Goal: Task Accomplishment & Management: Manage account settings

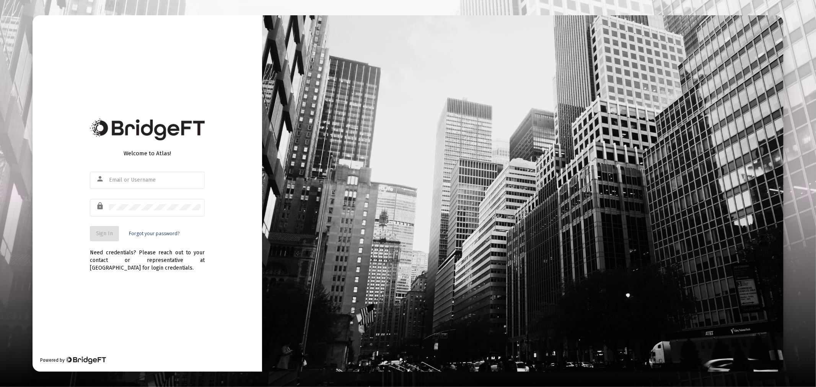
drag, startPoint x: 129, startPoint y: 183, endPoint x: 128, endPoint y: 191, distance: 8.1
click at [129, 183] on input "text" at bounding box center [155, 180] width 92 height 6
type input "erica@getecio.com"
click at [109, 229] on button "Sign In" at bounding box center [104, 233] width 29 height 15
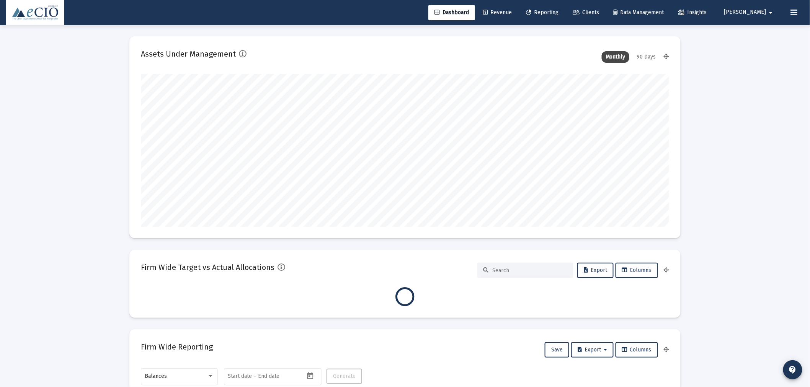
scroll to position [153, 528]
type input "[DATE]"
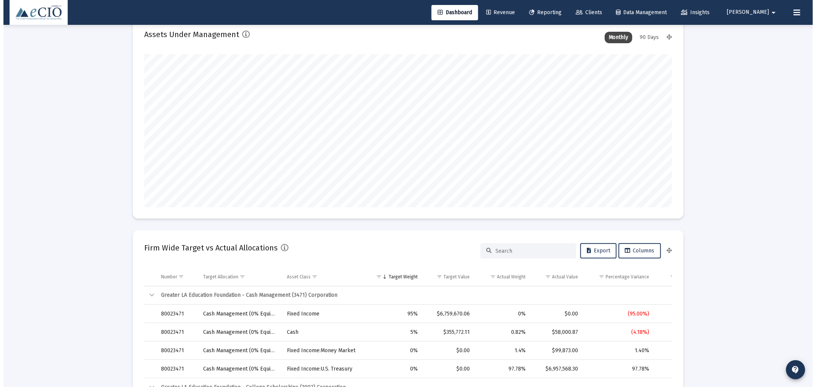
scroll to position [0, 0]
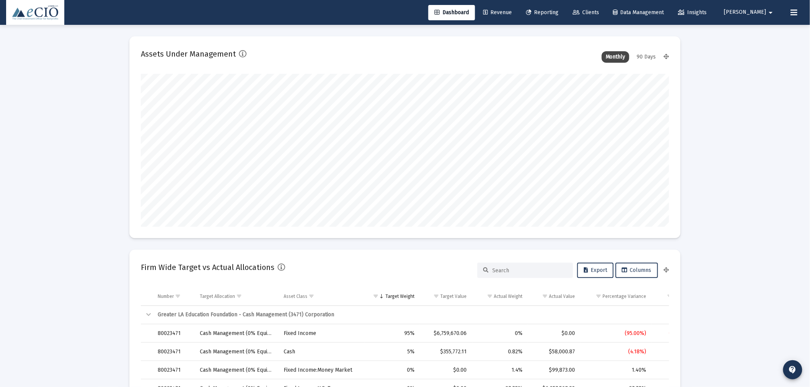
click at [599, 13] on span "Clients" at bounding box center [586, 12] width 26 height 7
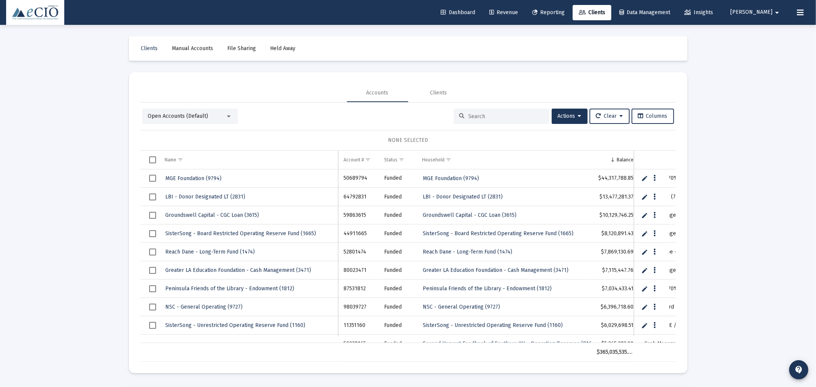
click at [480, 116] on input at bounding box center [506, 116] width 75 height 7
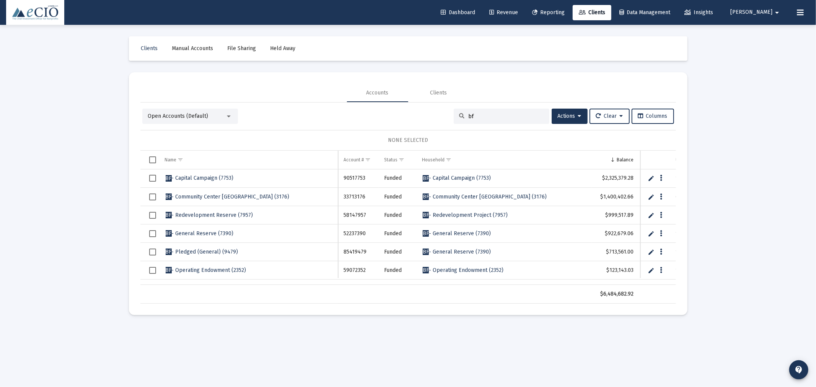
click at [186, 111] on div "Open Accounts (Default)" at bounding box center [190, 116] width 96 height 15
click at [186, 116] on span "Open Accounts (Default)" at bounding box center [178, 116] width 60 height 7
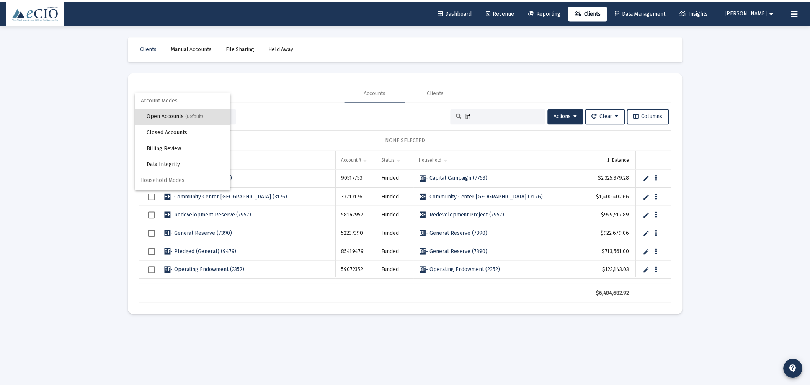
scroll to position [14, 0]
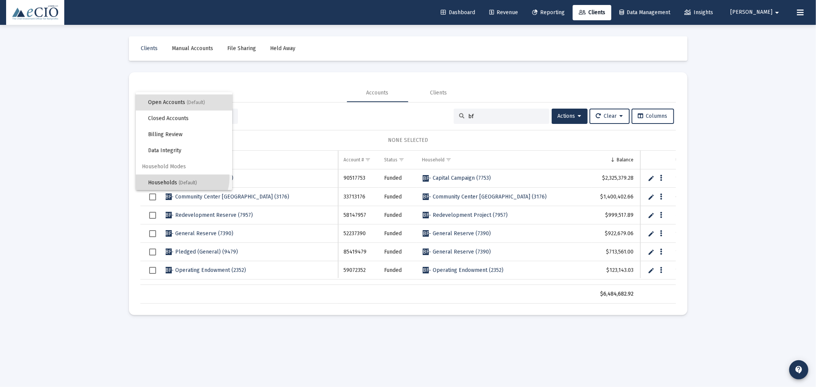
click at [182, 177] on span "Households (Default)" at bounding box center [187, 183] width 78 height 16
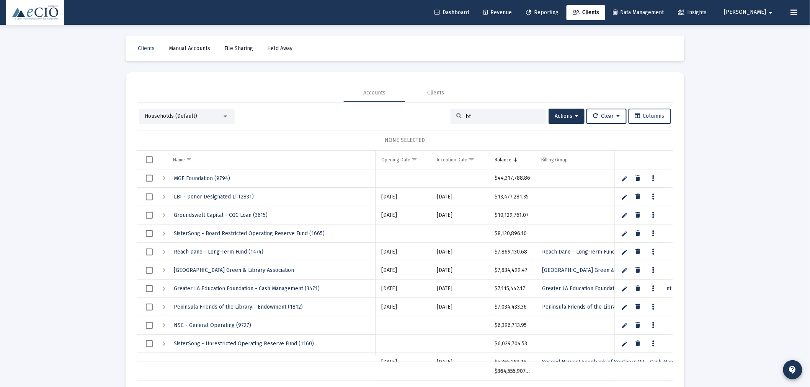
click at [478, 113] on input "bf" at bounding box center [502, 116] width 75 height 7
click at [428, 114] on div "Households (Default) bf Actions Clear Columns" at bounding box center [405, 116] width 532 height 15
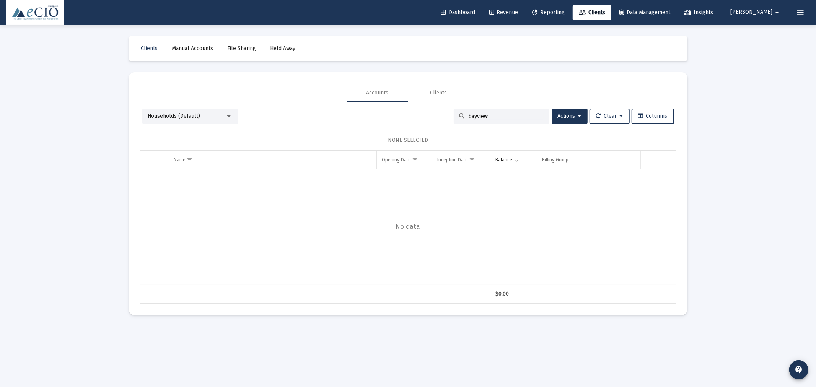
type input "bayview"
click at [508, 109] on div "bayview" at bounding box center [502, 116] width 96 height 15
click at [507, 109] on div "bayview" at bounding box center [502, 116] width 96 height 15
drag, startPoint x: 500, startPoint y: 113, endPoint x: 416, endPoint y: 119, distance: 83.2
click at [416, 119] on div "Households (Default) bayview Actions Clear Columns" at bounding box center [408, 116] width 532 height 15
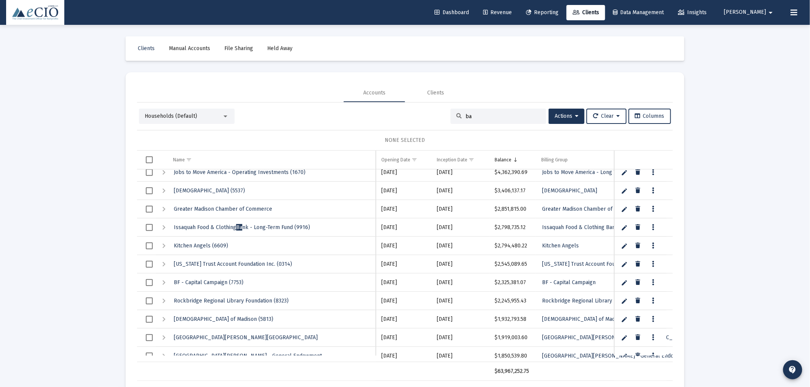
scroll to position [0, 0]
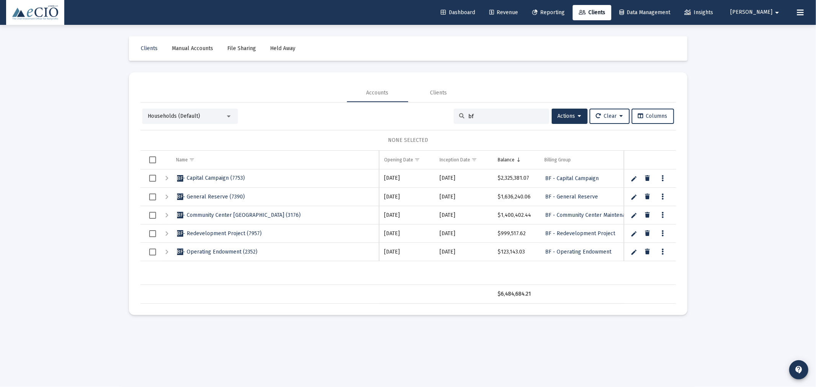
type input "bf"
click at [237, 194] on span "BF - General Reserve (7390)" at bounding box center [211, 197] width 68 height 7
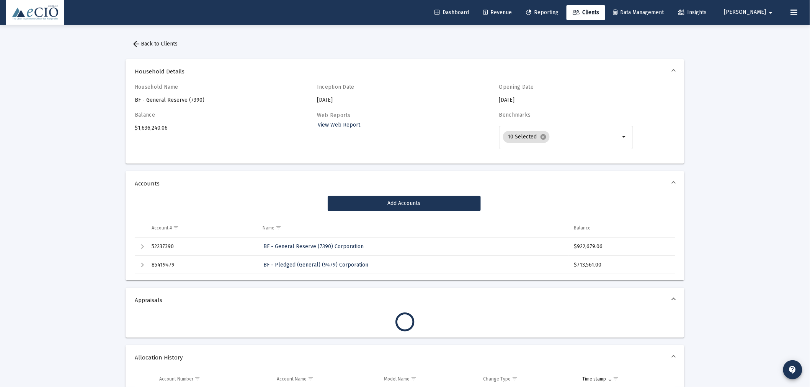
click at [142, 265] on div "Expand" at bounding box center [142, 265] width 9 height 9
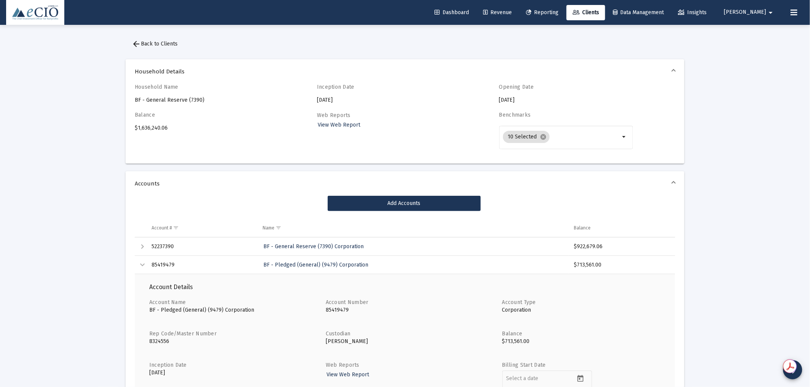
click at [142, 260] on td "Collapse" at bounding box center [140, 265] width 11 height 18
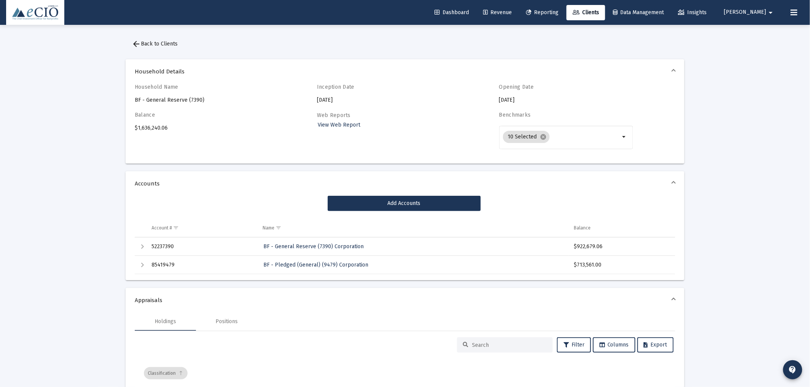
click at [173, 41] on span "arrow_back Back to Clients" at bounding box center [155, 44] width 46 height 7
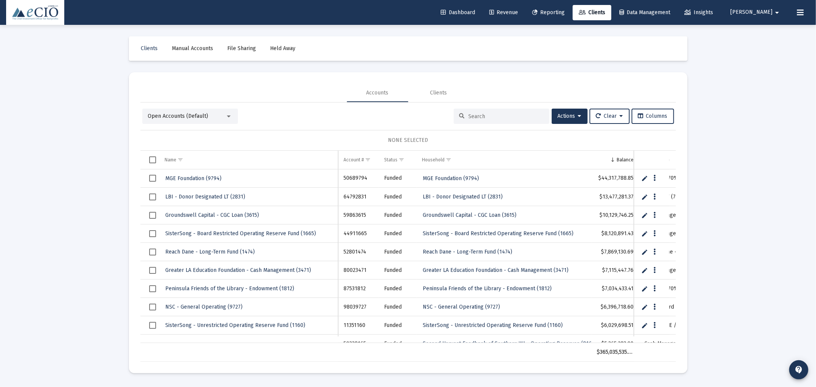
click at [209, 124] on div "Open Accounts (Default) Actions Clear Columns NONE SELECTED Name Name Account #…" at bounding box center [408, 235] width 536 height 253
click at [209, 120] on div "Open Accounts (Default)" at bounding box center [186, 117] width 77 height 8
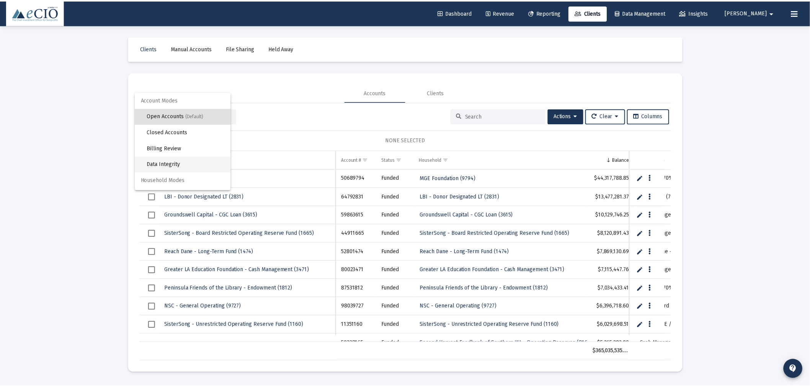
scroll to position [14, 0]
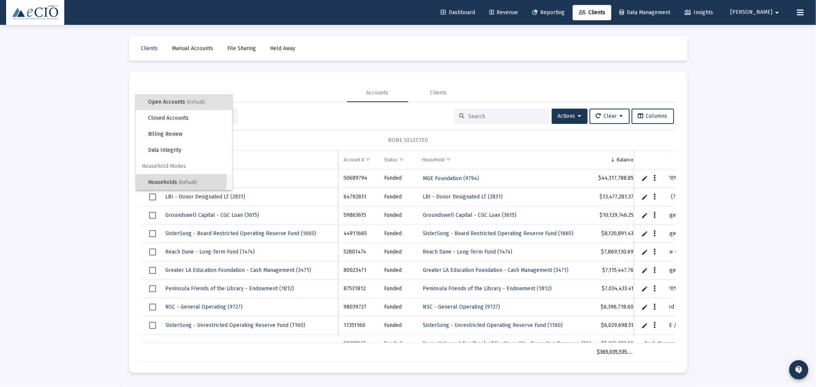
click at [179, 180] on span "Households (Default)" at bounding box center [187, 183] width 78 height 16
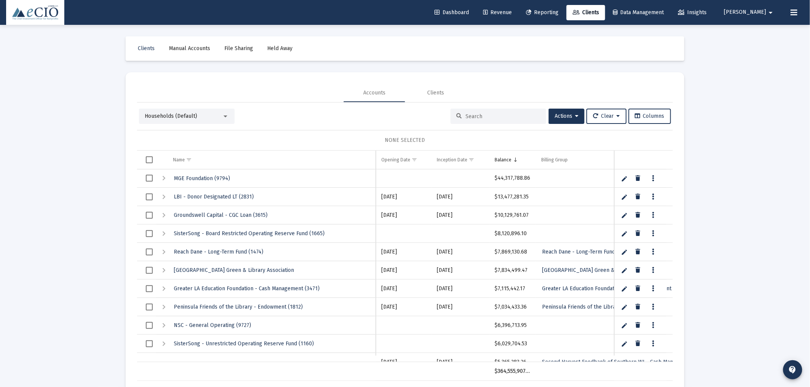
click at [498, 115] on input at bounding box center [502, 116] width 75 height 7
click at [571, 115] on span "Actions" at bounding box center [567, 116] width 24 height 7
click at [571, 155] on button "Create Household" at bounding box center [580, 154] width 71 height 18
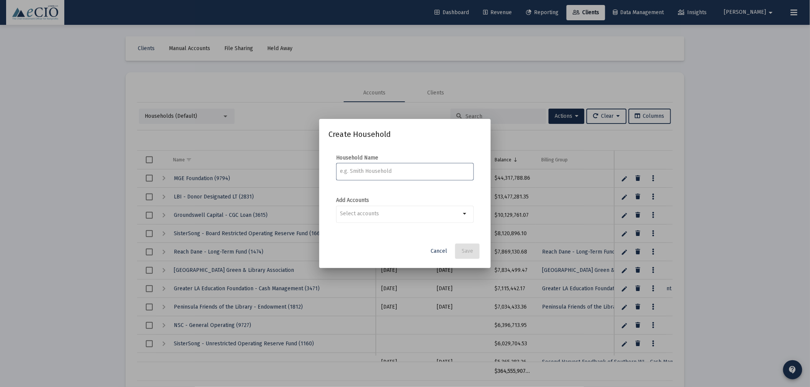
paste input "Redevelopment Operating Reserve - Pledged Account"
type input "Redevelopment Operating Reserve - Pledged Account"
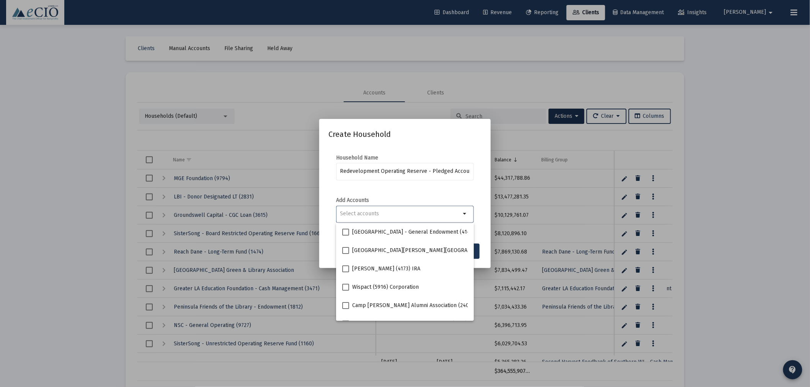
click at [363, 211] on input "Selection" at bounding box center [400, 214] width 121 height 6
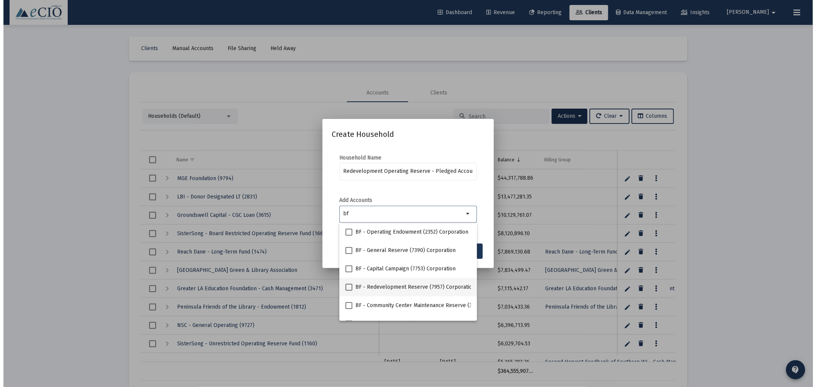
scroll to position [12, 0]
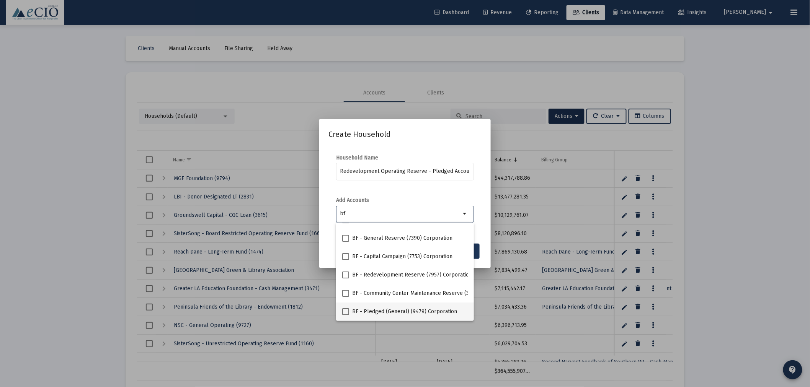
type input "bf"
click at [412, 312] on span "BF - Pledged (General) (9479) Corporation" at bounding box center [404, 311] width 105 height 9
click at [346, 315] on input "BF - Pledged (General) (9479) Corporation" at bounding box center [345, 315] width 0 height 0
checkbox input "true"
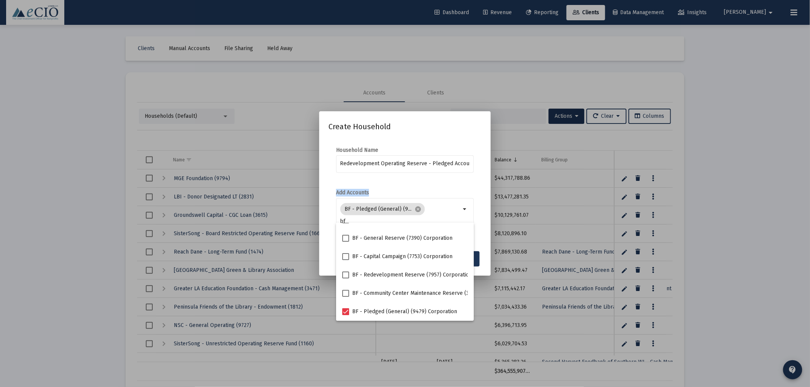
click at [448, 178] on mat-dialog-content "Household Name Redevelopment Operating Reserve - Pledged Account Add Accounts B…" at bounding box center [404, 193] width 171 height 108
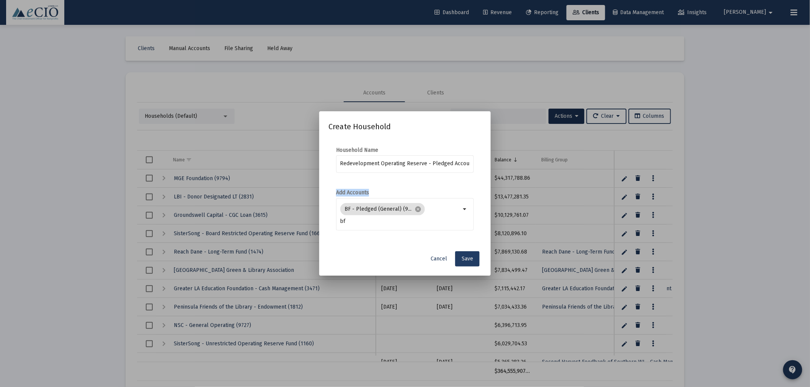
click at [468, 260] on span "Save" at bounding box center [467, 259] width 11 height 7
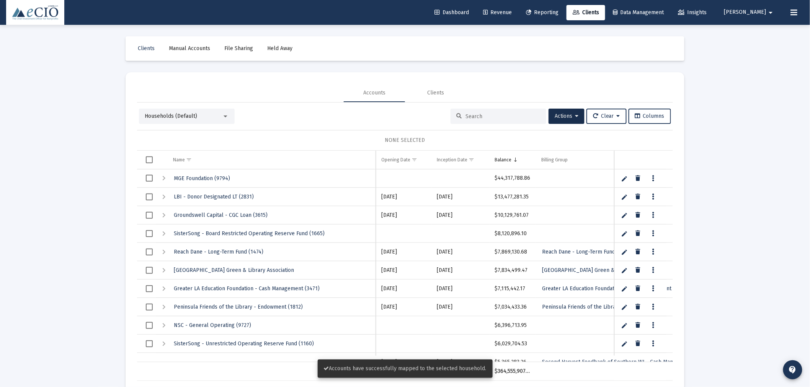
click at [498, 112] on div at bounding box center [499, 116] width 96 height 15
click at [496, 115] on input at bounding box center [502, 116] width 75 height 7
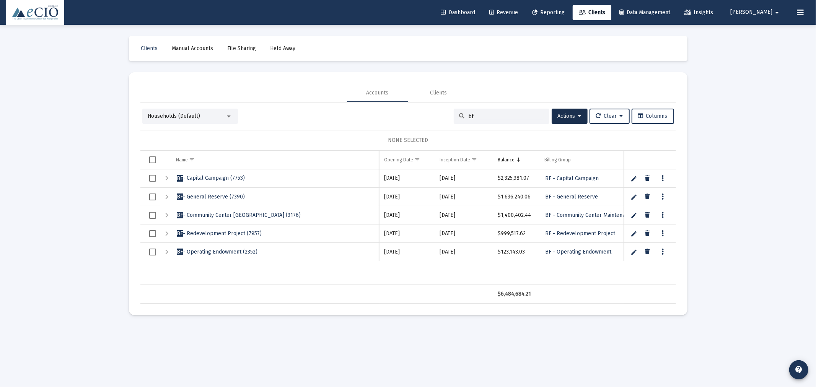
type input "bf"
click at [221, 197] on span "BF - General Reserve (7390)" at bounding box center [211, 197] width 68 height 7
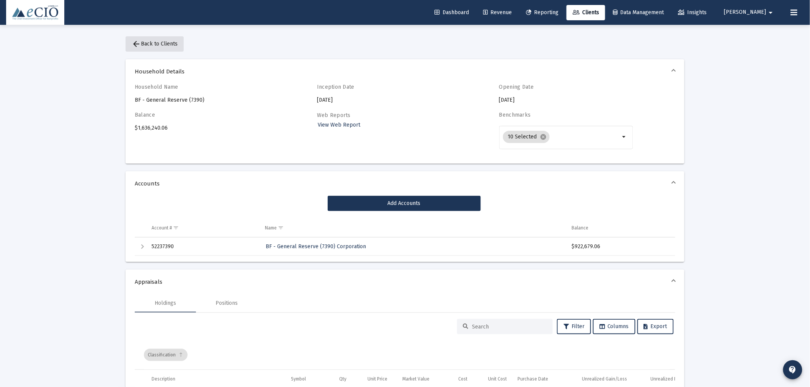
click at [152, 41] on span "arrow_back Back to Clients" at bounding box center [155, 44] width 46 height 7
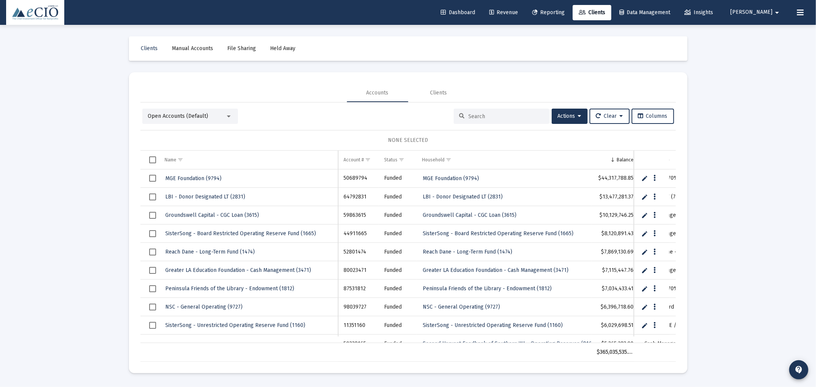
click at [480, 116] on input at bounding box center [506, 116] width 75 height 7
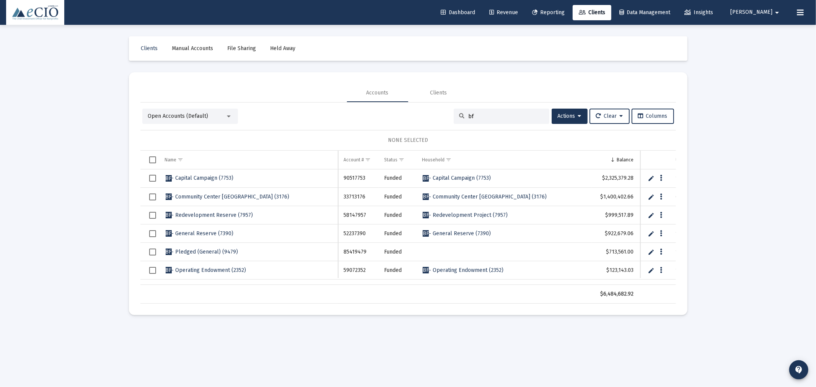
click at [195, 115] on span "Open Accounts (Default)" at bounding box center [178, 116] width 60 height 7
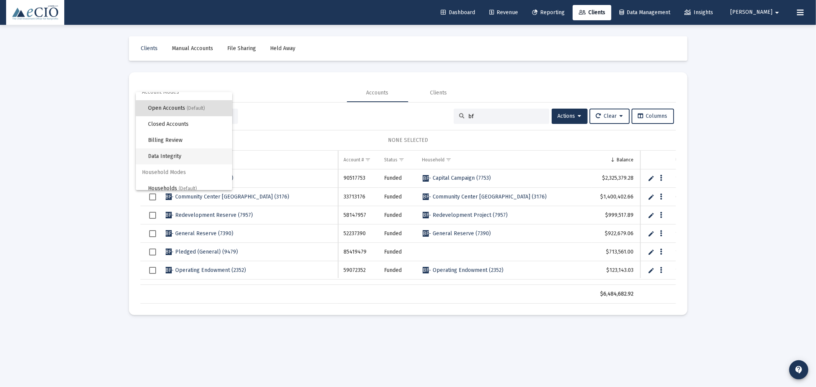
scroll to position [14, 0]
click at [191, 185] on span "(Default)" at bounding box center [188, 182] width 18 height 5
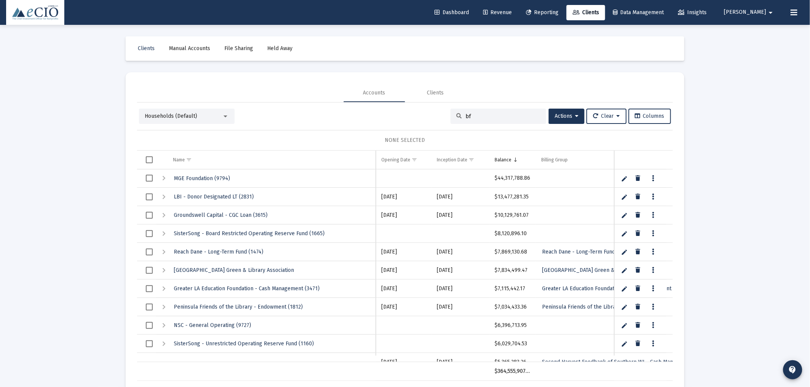
click at [492, 116] on input "bf" at bounding box center [502, 116] width 75 height 7
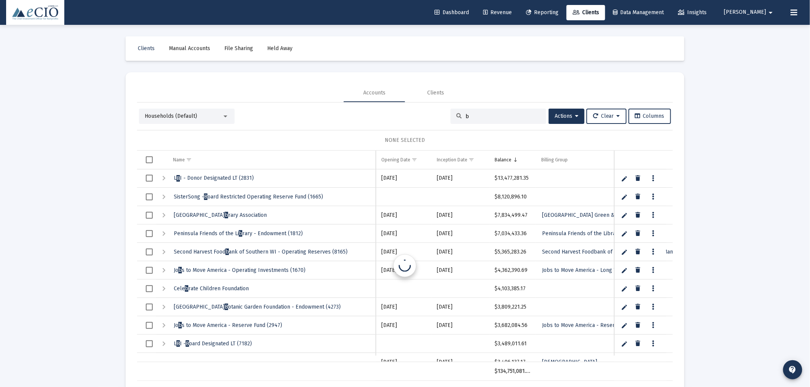
type input "bf"
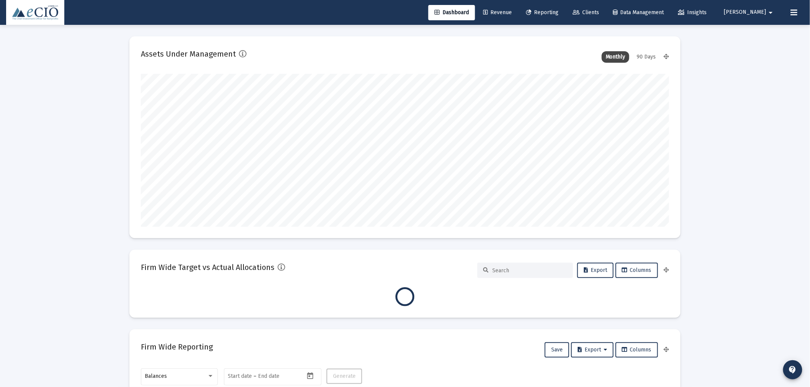
type input "[DATE]"
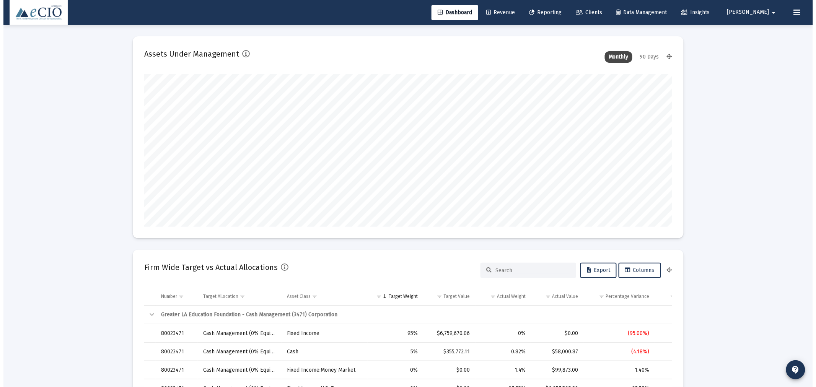
scroll to position [153, 246]
click at [599, 10] on span "Clients" at bounding box center [586, 12] width 26 height 7
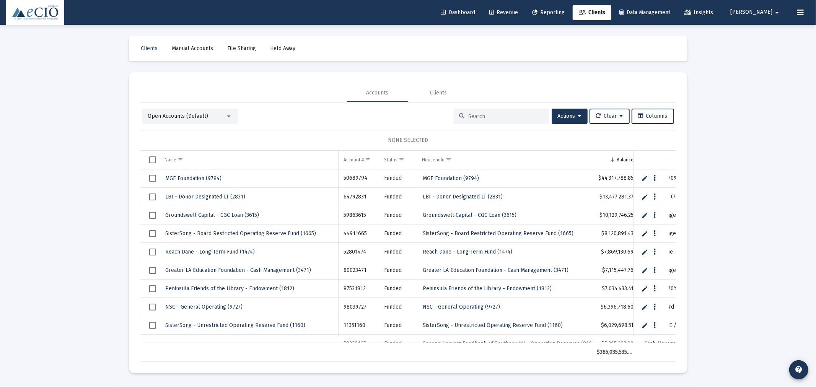
click at [197, 113] on span "Open Accounts (Default)" at bounding box center [178, 116] width 60 height 7
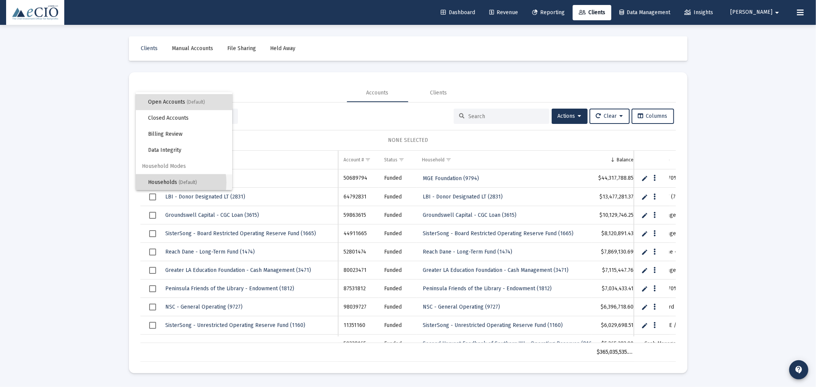
click at [171, 183] on span "Households (Default)" at bounding box center [187, 183] width 78 height 16
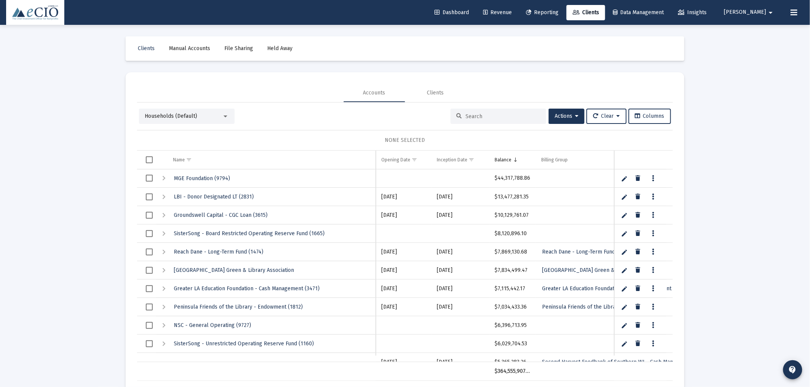
click at [495, 113] on div at bounding box center [499, 116] width 96 height 15
click at [494, 115] on input at bounding box center [502, 116] width 75 height 7
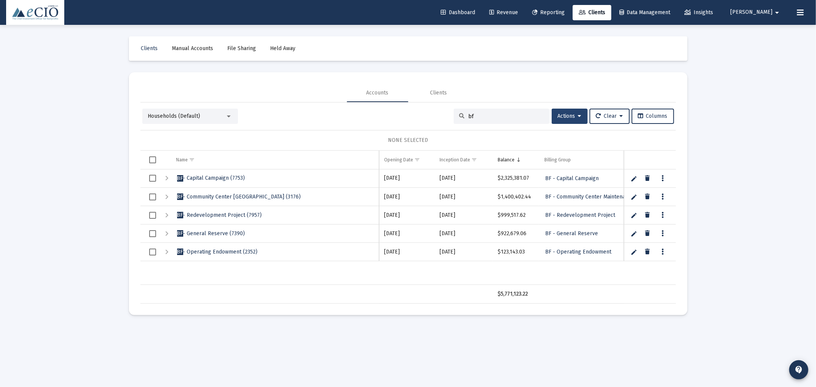
type input "bf"
click at [565, 115] on span "Actions" at bounding box center [570, 116] width 24 height 7
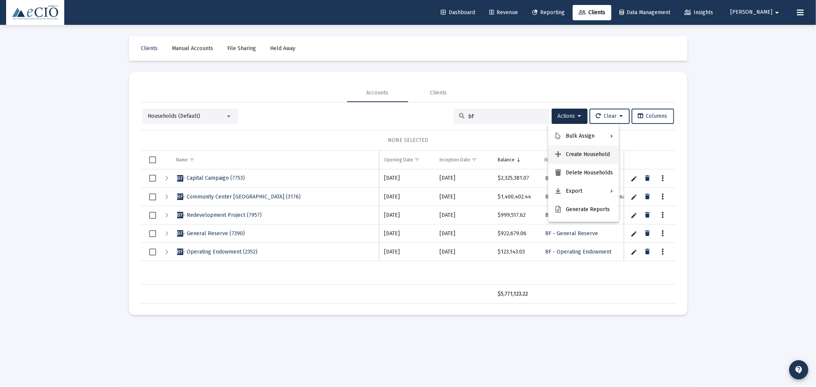
click at [569, 150] on button "Create Household" at bounding box center [583, 154] width 71 height 18
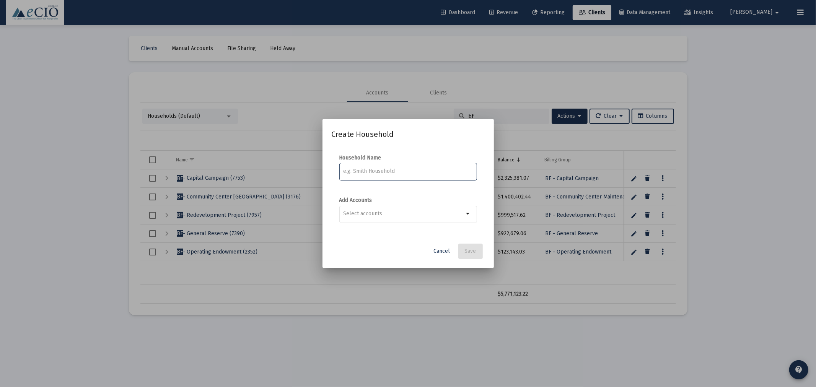
click at [434, 172] on input at bounding box center [408, 171] width 130 height 6
paste input "Redevelopment Operating Reserve - Pledged Account"
type input "Redevelopment Operating Reserve - Pledged Account"
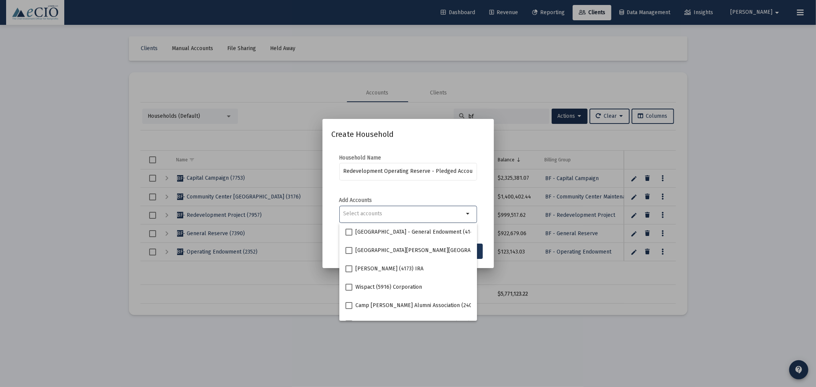
click at [422, 211] on input "Selection" at bounding box center [403, 214] width 121 height 6
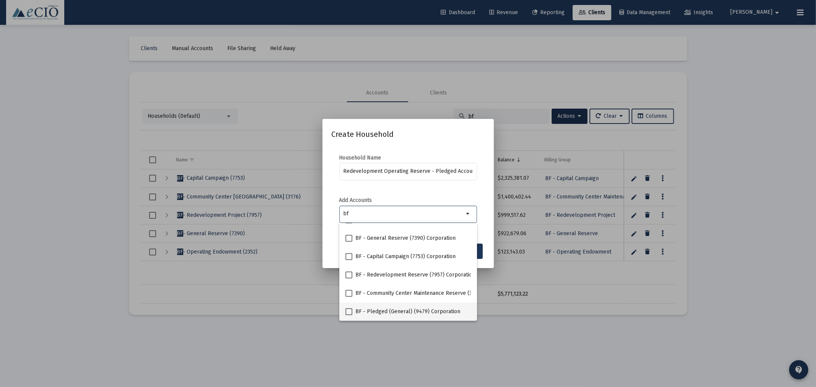
click at [416, 307] on mat-checkbox "BF - Pledged (General) (9479) Corporation" at bounding box center [403, 312] width 115 height 18
click at [343, 309] on mat-option "BF - Pledged (General) (9479) Corporation" at bounding box center [409, 312] width 138 height 18
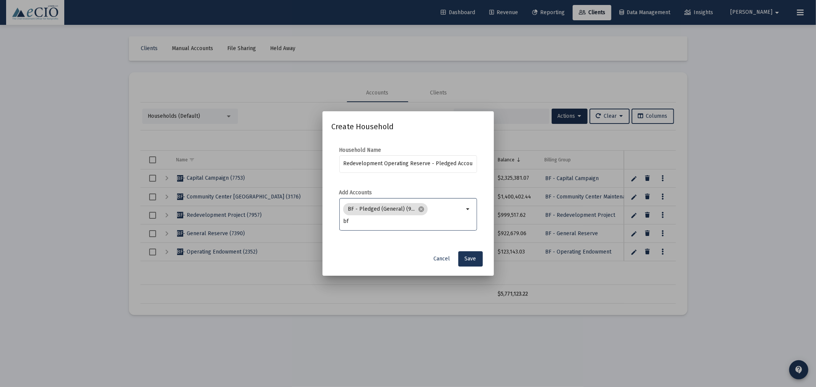
click at [364, 223] on input "bf" at bounding box center [403, 222] width 121 height 6
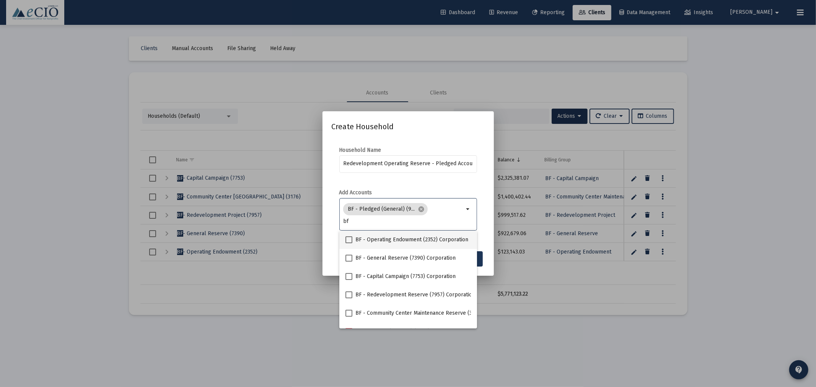
type input "b"
click at [456, 188] on mat-dialog-content "Household Name Redevelopment Operating Reserve - Pledged Account Add Accounts B…" at bounding box center [408, 193] width 171 height 108
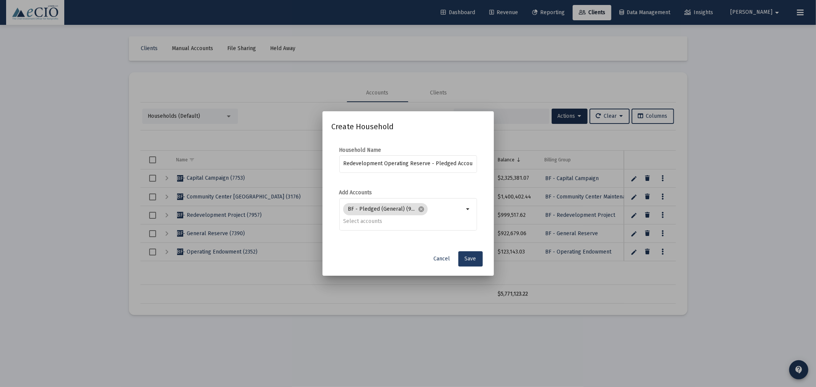
click at [477, 258] on button "Save" at bounding box center [471, 258] width 24 height 15
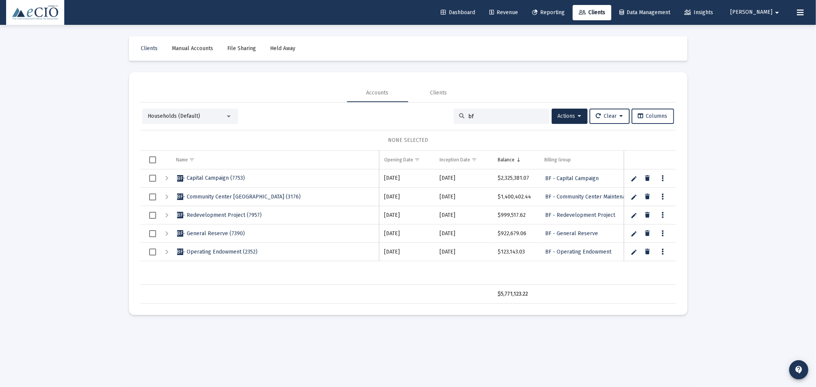
click at [178, 115] on span "Households (Default)" at bounding box center [174, 116] width 52 height 7
click at [148, 47] on span "Open Accounts (Default)" at bounding box center [187, 50] width 78 height 16
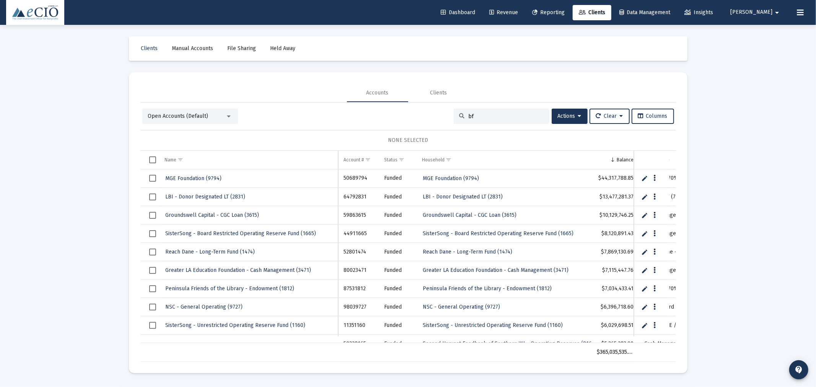
click at [489, 116] on input "bf" at bounding box center [506, 116] width 75 height 7
type input "bf"
click at [477, 116] on input at bounding box center [506, 116] width 75 height 7
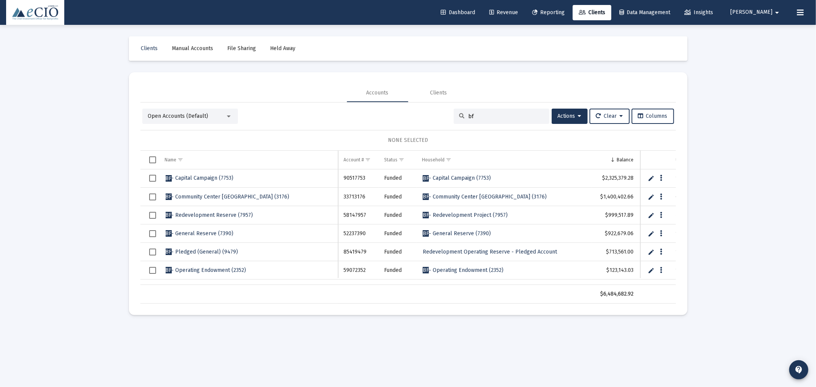
click at [209, 114] on div "Open Accounts (Default)" at bounding box center [186, 117] width 77 height 8
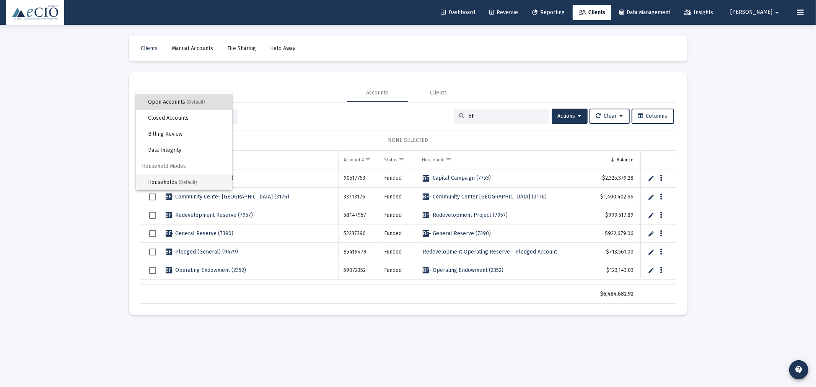
click at [168, 181] on span "Households (Default)" at bounding box center [187, 183] width 78 height 16
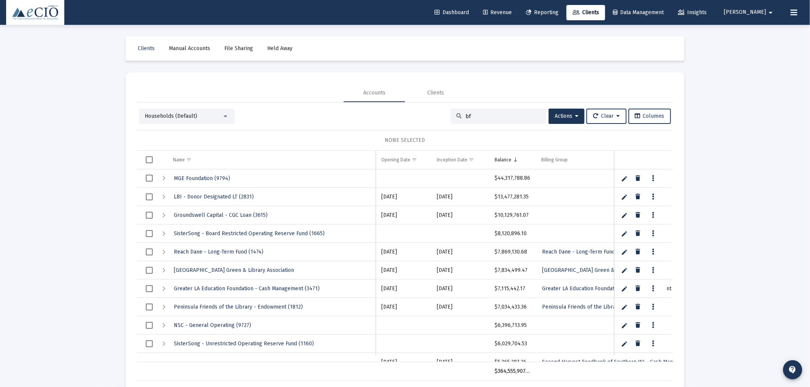
click at [479, 115] on input "bf" at bounding box center [502, 116] width 75 height 7
type input "b"
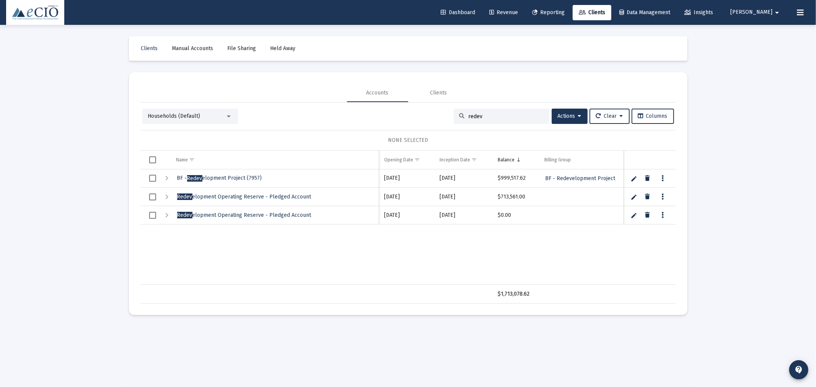
type input "redev"
click at [648, 212] on icon "Data grid" at bounding box center [647, 215] width 5 height 9
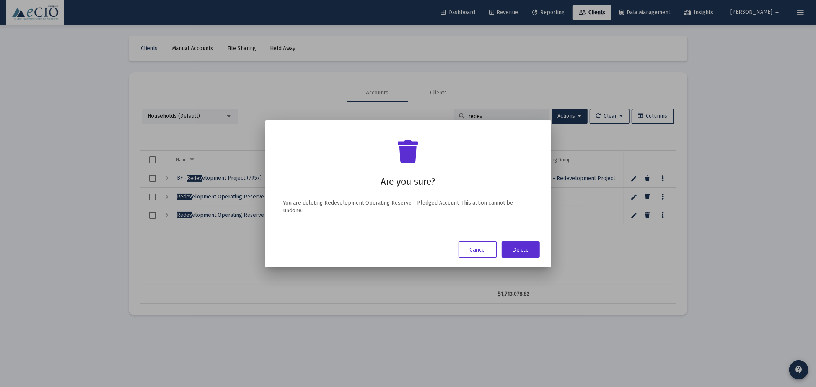
click at [541, 244] on mat-dialog-container "Are you sure? You are deleting Redevelopment Operating Reserve - Pledged Accoun…" at bounding box center [408, 194] width 286 height 147
click at [523, 242] on button "Delete" at bounding box center [521, 250] width 38 height 16
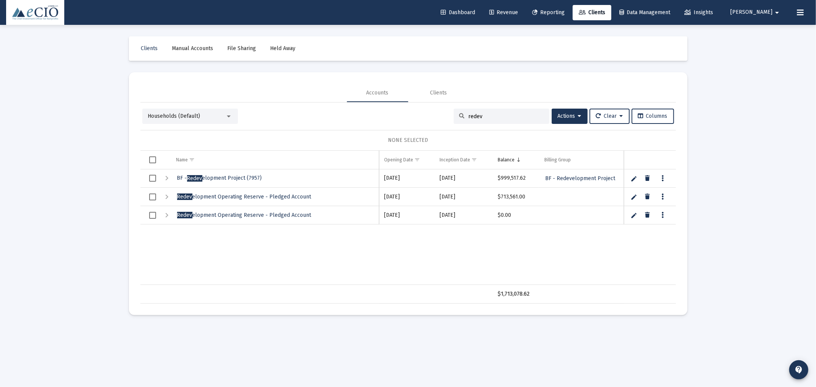
click at [637, 196] on link "Edit" at bounding box center [634, 197] width 7 height 7
click at [169, 197] on div "Expand" at bounding box center [167, 197] width 9 height 9
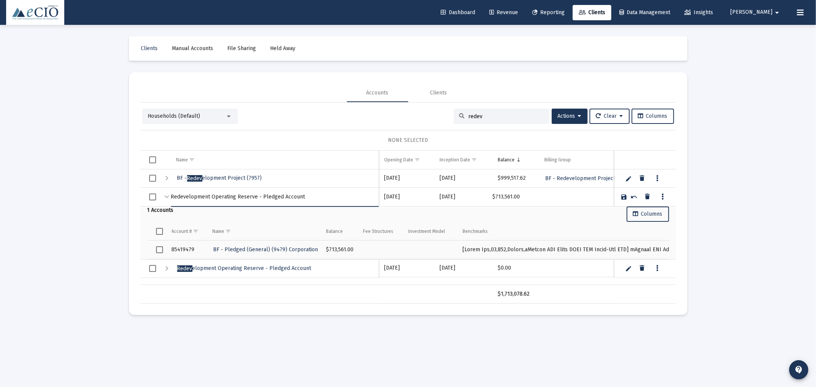
click at [173, 196] on input "Redevelopment Operating Reserve - Pledged Account" at bounding box center [275, 197] width 208 height 18
type input "BF - Redevelopment Operating Reserve - Pledged Account"
click at [624, 198] on link "Save" at bounding box center [624, 197] width 7 height 7
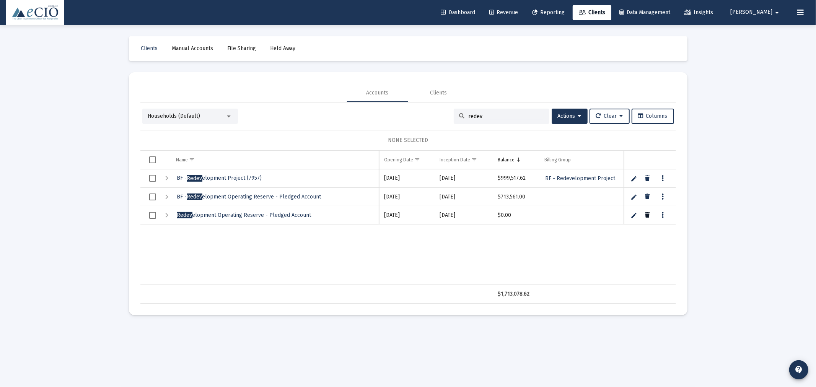
click at [648, 216] on icon "Data grid" at bounding box center [647, 215] width 5 height 9
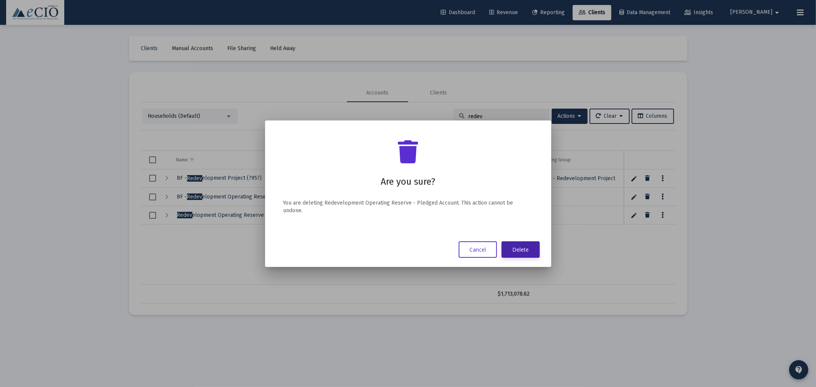
click at [526, 242] on button "Delete" at bounding box center [521, 250] width 38 height 16
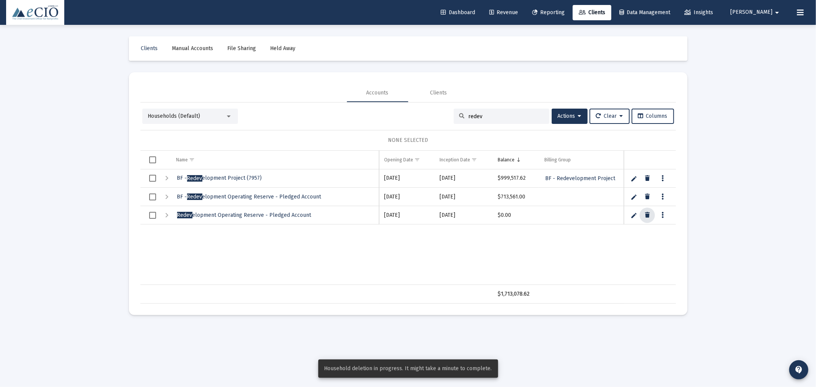
click at [202, 125] on div "Households (Default) redev Actions Clear Columns NONE SELECTED Name Name Openin…" at bounding box center [408, 206] width 536 height 195
click at [201, 118] on div "Households (Default)" at bounding box center [186, 117] width 77 height 8
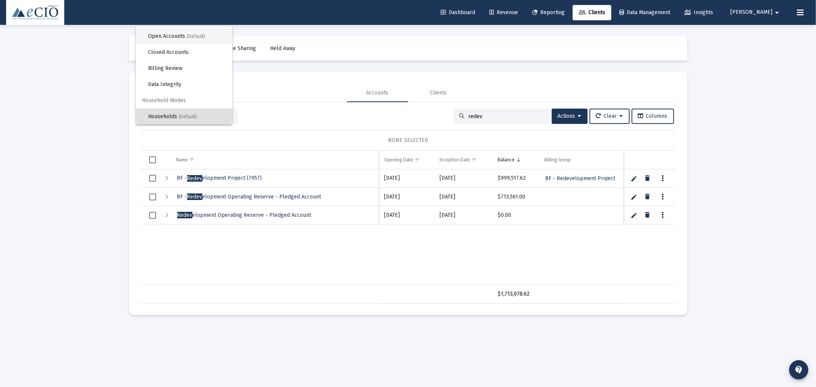
scroll to position [0, 0]
click at [189, 49] on span "(Default)" at bounding box center [196, 50] width 18 height 5
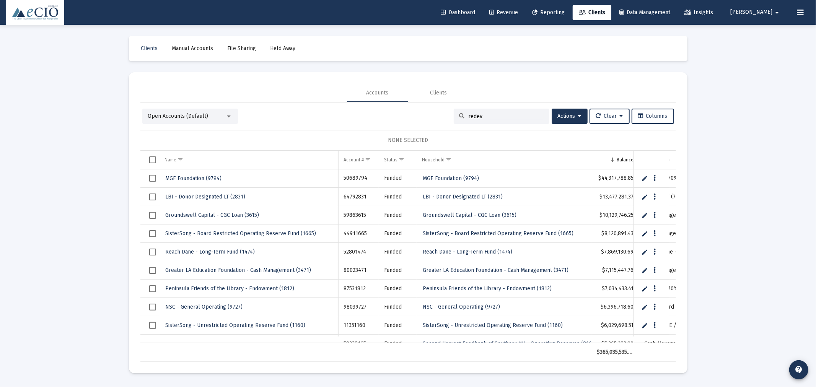
drag, startPoint x: 501, startPoint y: 118, endPoint x: 418, endPoint y: 119, distance: 83.1
click at [418, 119] on div "Open Accounts (Default) redev Actions Clear Columns" at bounding box center [408, 116] width 532 height 15
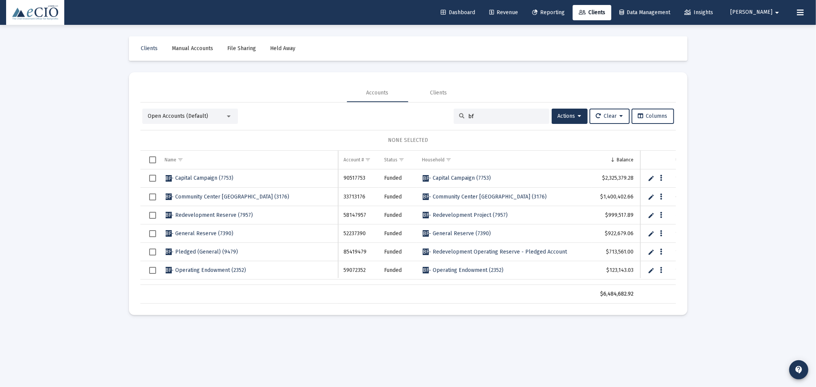
click at [184, 116] on span "Open Accounts (Default)" at bounding box center [178, 116] width 60 height 7
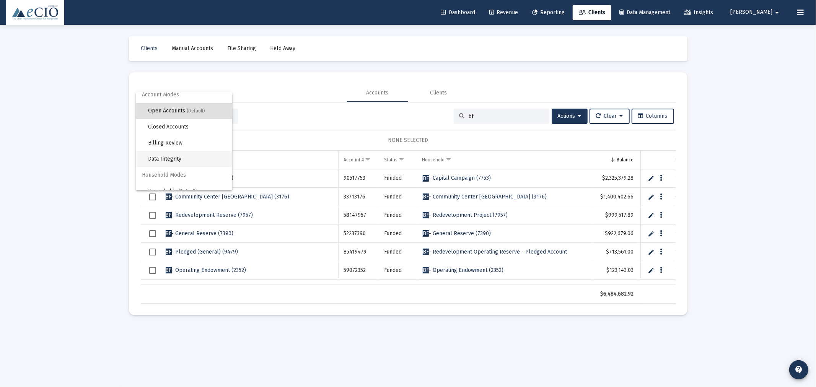
scroll to position [14, 0]
click at [178, 178] on span "Households (Default)" at bounding box center [187, 183] width 78 height 16
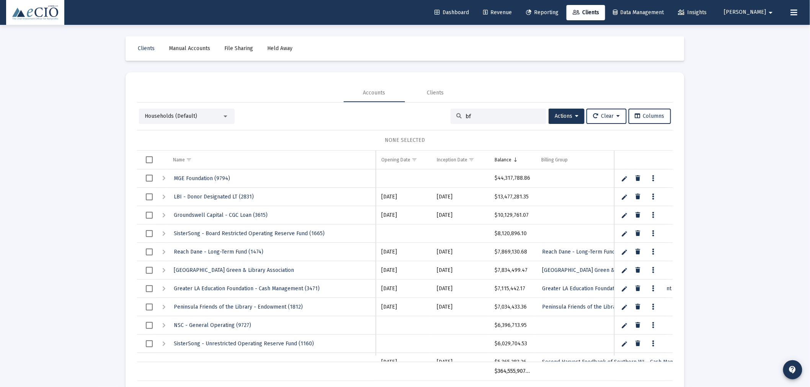
click at [491, 111] on div "bf" at bounding box center [499, 116] width 96 height 15
click at [489, 118] on input "bf" at bounding box center [502, 116] width 75 height 7
type input "bf"
